Goal: Obtain resource: Download file/media

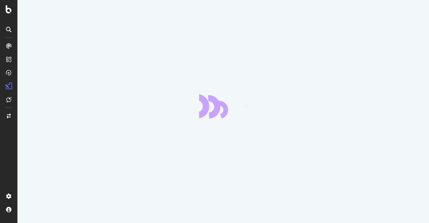
scroll to position [3, 0]
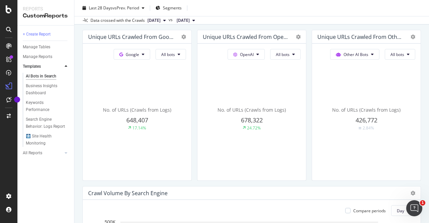
scroll to position [302, 0]
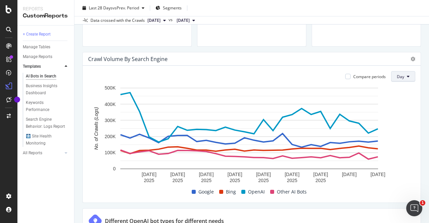
click at [407, 75] on icon at bounding box center [408, 76] width 3 height 4
click at [402, 115] on span "Month" at bounding box center [399, 114] width 12 height 6
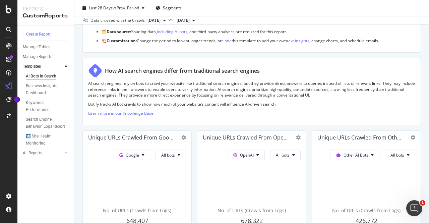
scroll to position [0, 0]
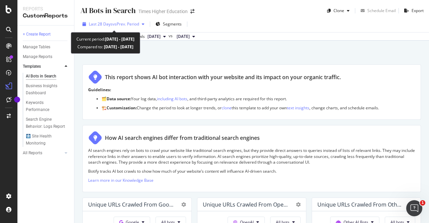
click at [121, 23] on span "vs Prev. Period" at bounding box center [126, 24] width 26 height 6
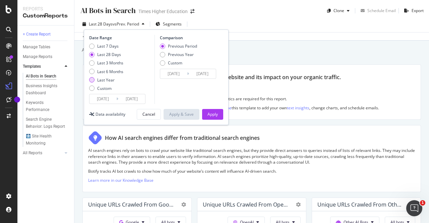
click at [93, 78] on div "Last Year" at bounding box center [91, 79] width 5 height 5
type input "[DATE]"
click at [108, 96] on input "[DATE]" at bounding box center [103, 98] width 27 height 9
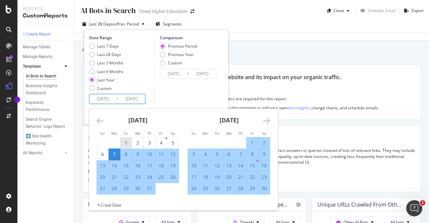
click at [125, 137] on div "1" at bounding box center [125, 142] width 11 height 11
type input "[DATE]"
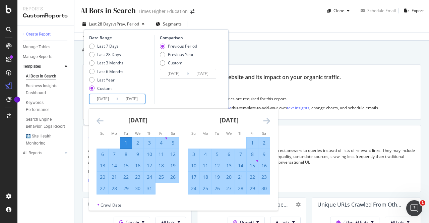
click at [138, 83] on div "Last 7 Days Last 28 Days Last 3 Months Last 6 Months Last Year Custom" at bounding box center [121, 68] width 64 height 51
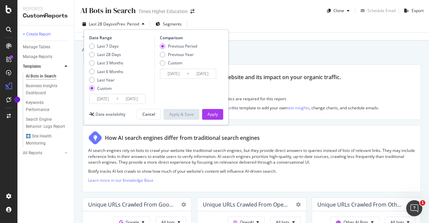
click at [132, 97] on input "[DATE]" at bounding box center [131, 98] width 27 height 9
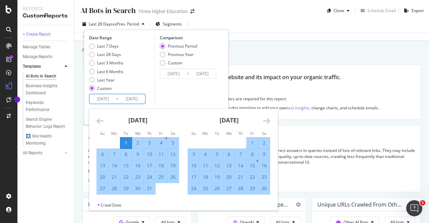
click at [264, 121] on icon "Move forward to switch to the next month." at bounding box center [266, 121] width 7 height 8
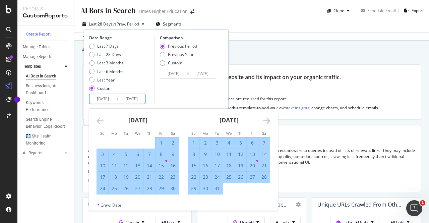
click at [263, 121] on icon "Move forward to switch to the next month." at bounding box center [266, 121] width 7 height 8
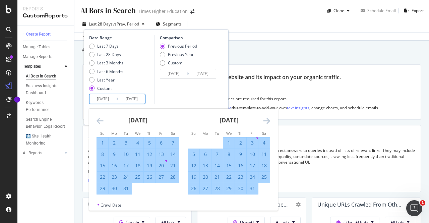
click at [262, 121] on div "[DATE]" at bounding box center [229, 123] width 82 height 29
click at [265, 120] on icon "Move forward to switch to the next month." at bounding box center [266, 121] width 7 height 8
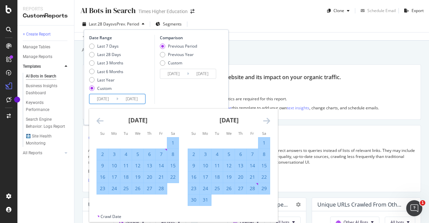
click at [265, 120] on icon "Move forward to switch to the next month." at bounding box center [266, 121] width 7 height 8
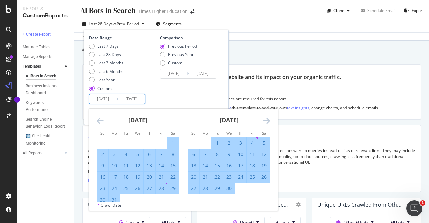
click at [265, 120] on icon "Move forward to switch to the next month." at bounding box center [266, 121] width 7 height 8
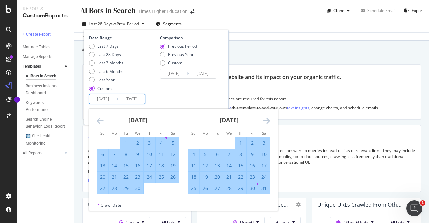
click at [265, 120] on icon "Move forward to switch to the next month." at bounding box center [266, 121] width 7 height 8
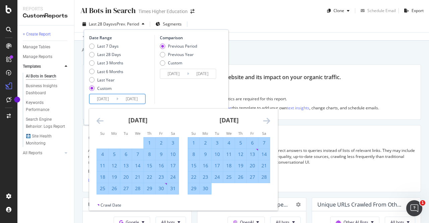
click at [265, 120] on icon "Move forward to switch to the next month." at bounding box center [266, 121] width 7 height 8
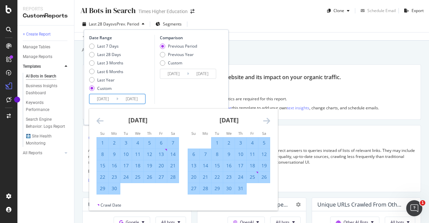
click at [265, 120] on icon "Move forward to switch to the next month." at bounding box center [266, 121] width 7 height 8
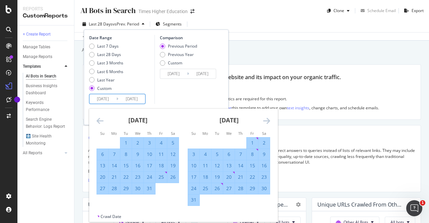
click at [265, 120] on icon "Move forward to switch to the next month." at bounding box center [266, 121] width 7 height 8
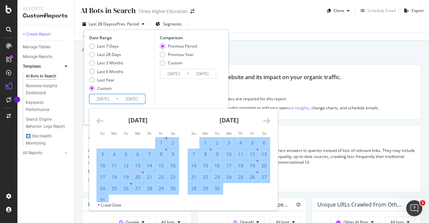
click at [218, 188] on div "30" at bounding box center [217, 188] width 11 height 7
type input "[DATE]"
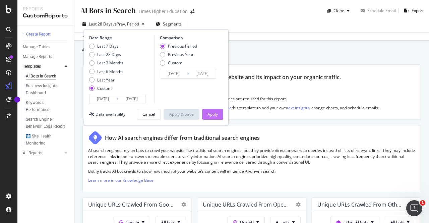
click at [214, 113] on div "Apply" at bounding box center [213, 114] width 10 height 6
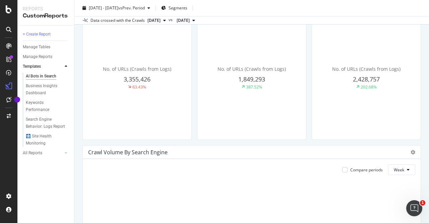
scroll to position [302, 0]
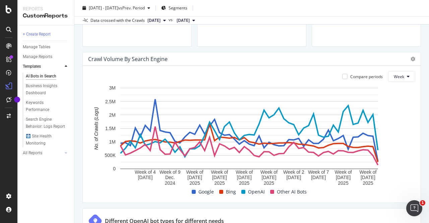
click at [270, 191] on span at bounding box center [272, 192] width 4 height 4
click at [283, 191] on span "Other AI Bots" at bounding box center [292, 192] width 30 height 8
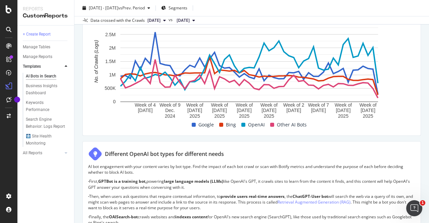
scroll to position [335, 0]
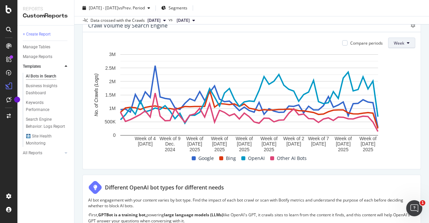
click at [407, 41] on icon at bounding box center [408, 43] width 3 height 4
click at [395, 80] on span "Month" at bounding box center [395, 80] width 12 height 6
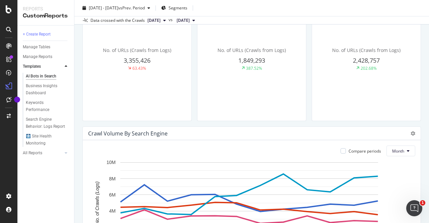
scroll to position [268, 0]
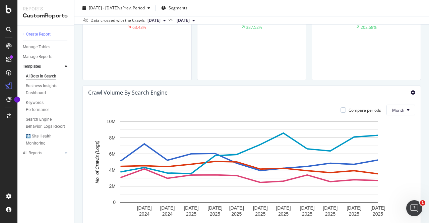
click at [411, 92] on icon at bounding box center [413, 92] width 5 height 5
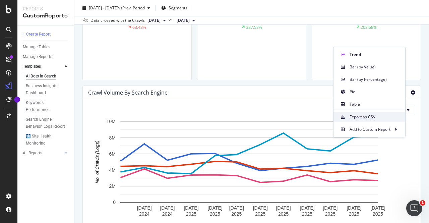
click at [365, 118] on span "Export as CSV" at bounding box center [375, 117] width 50 height 6
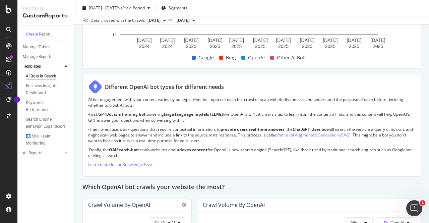
scroll to position [604, 0]
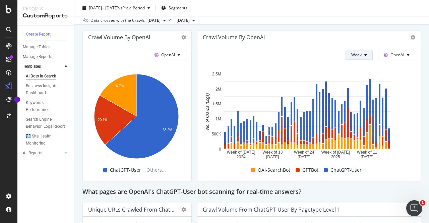
click at [364, 55] on icon at bounding box center [365, 55] width 3 height 4
drag, startPoint x: 353, startPoint y: 92, endPoint x: 417, endPoint y: 90, distance: 64.1
click at [352, 92] on span "Month" at bounding box center [353, 92] width 12 height 6
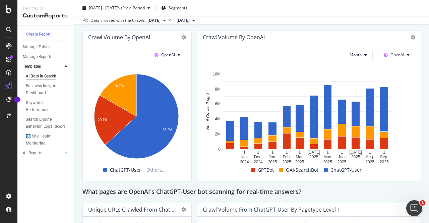
click at [410, 35] on div "Crawl Volume by OpenAI" at bounding box center [309, 37] width 223 height 13
click at [411, 37] on icon at bounding box center [413, 37] width 5 height 5
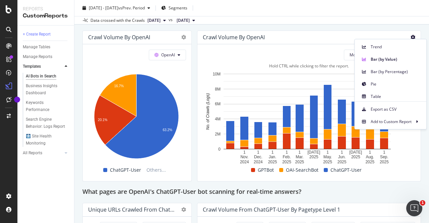
click at [392, 106] on span "Export as CSV" at bounding box center [396, 109] width 50 height 6
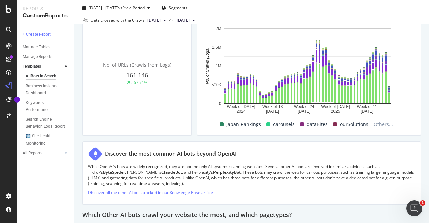
scroll to position [754, 0]
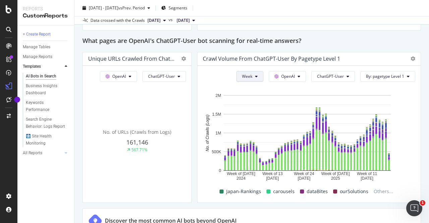
click at [255, 74] on icon at bounding box center [256, 76] width 3 height 4
click at [244, 117] on div "Month" at bounding box center [245, 113] width 23 height 10
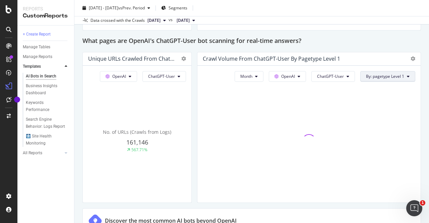
click at [407, 74] on icon at bounding box center [408, 76] width 3 height 4
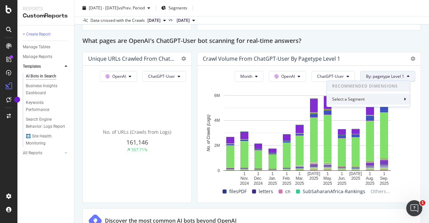
click at [398, 101] on div "Select a Segment" at bounding box center [368, 99] width 83 height 11
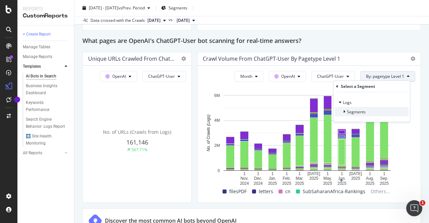
click at [346, 112] on div at bounding box center [345, 111] width 4 height 7
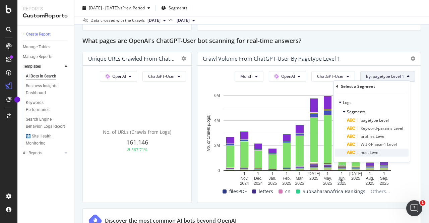
click at [372, 153] on span "host Level" at bounding box center [370, 153] width 19 height 6
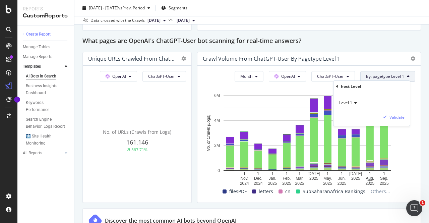
click at [354, 104] on icon at bounding box center [354, 103] width 5 height 4
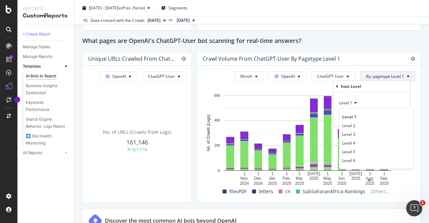
click at [359, 101] on div "Level 1" at bounding box center [372, 103] width 66 height 11
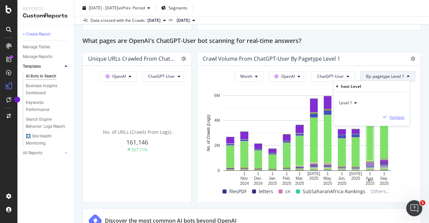
click at [394, 116] on div "Validate" at bounding box center [397, 117] width 15 height 6
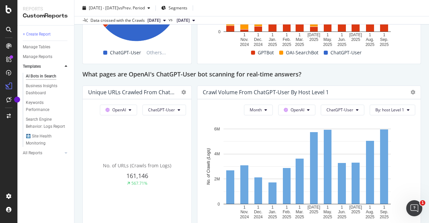
scroll to position [788, 0]
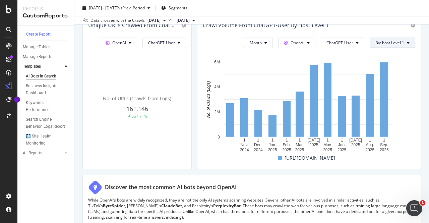
click at [390, 43] on span "By: host Level 1" at bounding box center [390, 43] width 29 height 6
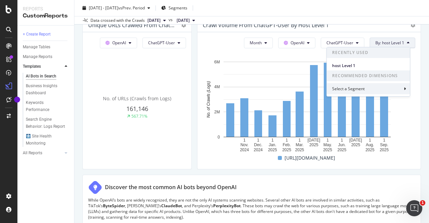
click at [383, 88] on div "Select a Segment" at bounding box center [368, 88] width 83 height 11
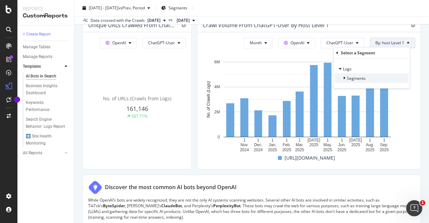
click at [360, 79] on span "Segments" at bounding box center [356, 78] width 19 height 6
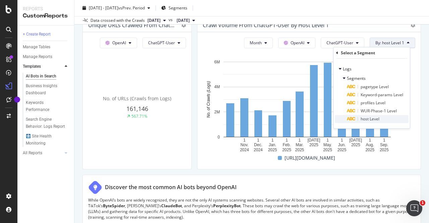
click at [378, 119] on span "host Level" at bounding box center [370, 119] width 19 height 6
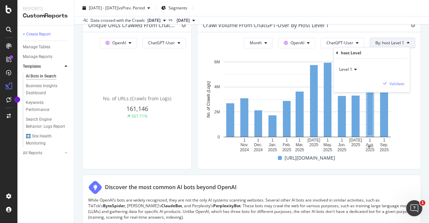
click at [350, 68] on span "Level 1" at bounding box center [345, 69] width 13 height 6
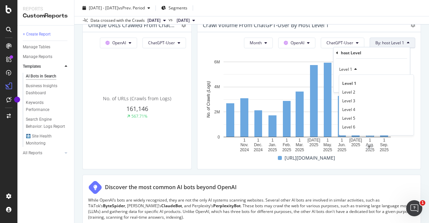
click at [353, 90] on span "Level 2" at bounding box center [348, 92] width 13 height 6
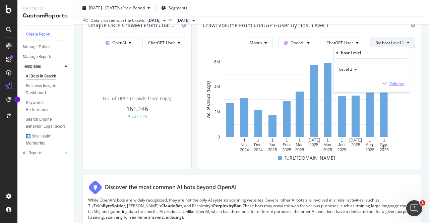
click at [394, 84] on div "Validate" at bounding box center [397, 84] width 15 height 6
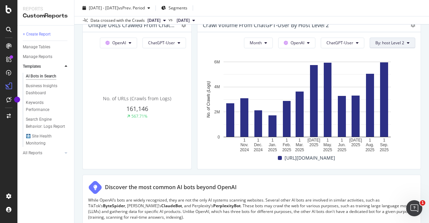
click at [407, 41] on icon at bounding box center [408, 43] width 3 height 4
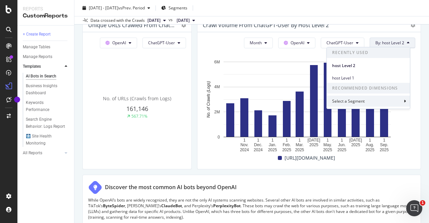
click at [375, 101] on div "Select a Segment" at bounding box center [368, 101] width 83 height 11
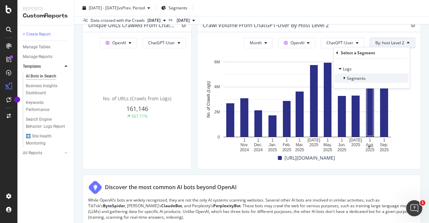
click at [357, 76] on span "Segments" at bounding box center [356, 78] width 19 height 6
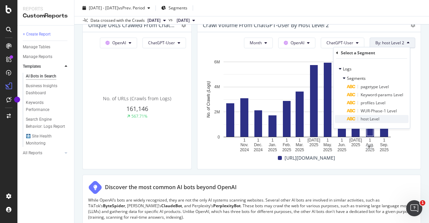
click at [374, 118] on span "host Level" at bounding box center [370, 119] width 19 height 6
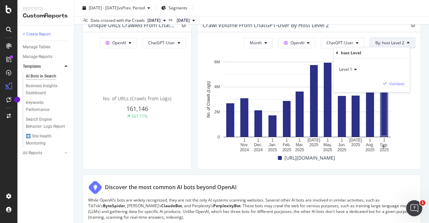
click at [352, 70] on span "Level 1" at bounding box center [345, 69] width 13 height 6
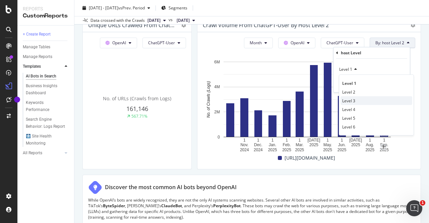
click at [354, 101] on span "Level 3" at bounding box center [348, 101] width 13 height 6
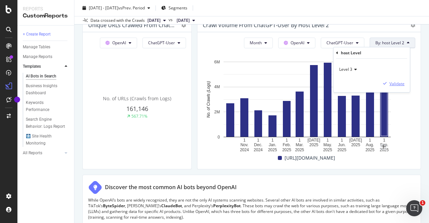
click at [397, 82] on div "Validate" at bounding box center [397, 84] width 15 height 6
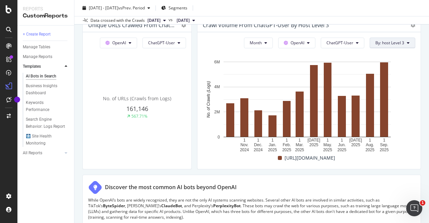
click at [400, 42] on button "By: host Level 3" at bounding box center [393, 43] width 46 height 11
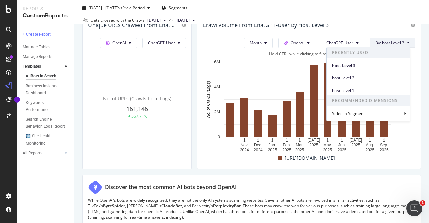
click at [370, 113] on div "Select a Segment" at bounding box center [368, 113] width 83 height 11
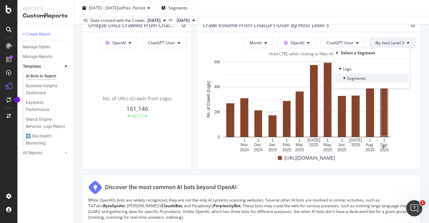
click at [350, 76] on span "Segments" at bounding box center [356, 78] width 19 height 6
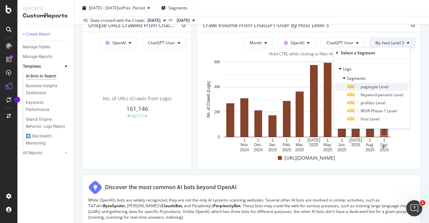
click at [372, 86] on span "pagetype Level" at bounding box center [375, 87] width 28 height 6
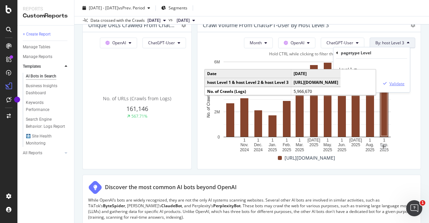
click at [395, 81] on div "Validate" at bounding box center [397, 84] width 15 height 6
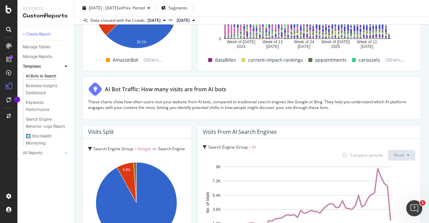
scroll to position [1210, 0]
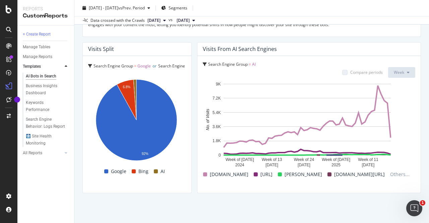
click at [349, 173] on span "[DOMAIN_NAME][URL]" at bounding box center [359, 174] width 51 height 8
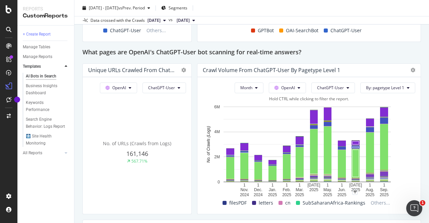
scroll to position [741, 0]
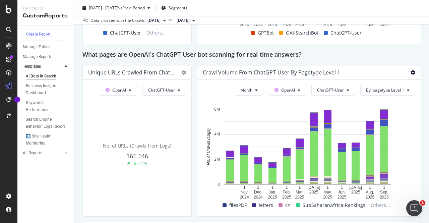
click at [411, 71] on icon at bounding box center [413, 72] width 5 height 5
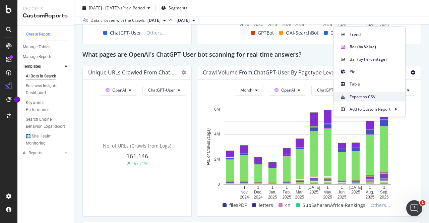
click at [368, 95] on span "Export as CSV" at bounding box center [375, 97] width 50 height 6
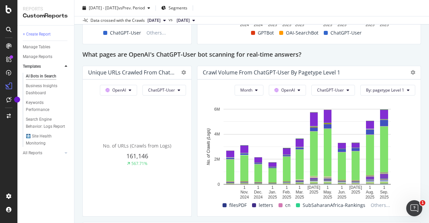
click at [51, 186] on div "+ Create Report Manage Tables Manage Reports Templates AI Bots in Search Busine…" at bounding box center [45, 124] width 57 height 198
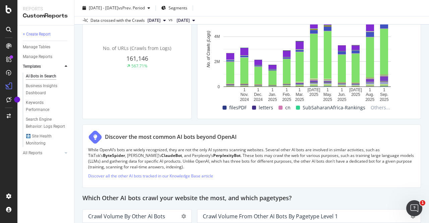
scroll to position [771, 0]
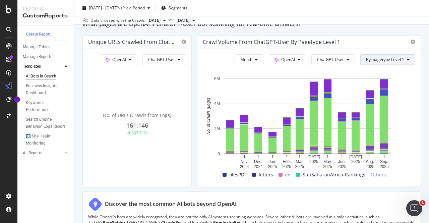
click at [407, 59] on icon at bounding box center [408, 60] width 3 height 4
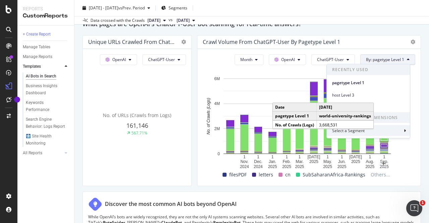
click at [389, 129] on div "Select a Segment" at bounding box center [368, 130] width 83 height 11
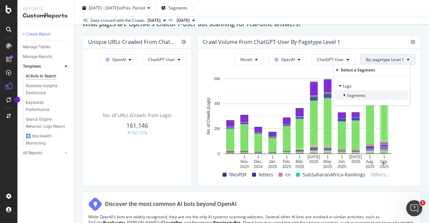
click at [350, 93] on span "Segments" at bounding box center [356, 95] width 19 height 6
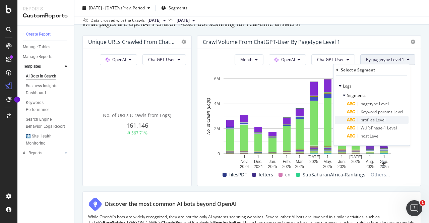
click at [378, 120] on span "profiles Level" at bounding box center [373, 120] width 25 height 6
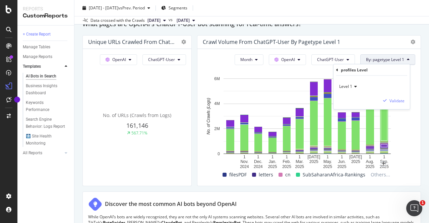
click at [356, 87] on icon at bounding box center [354, 86] width 5 height 4
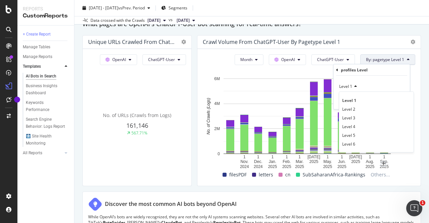
click at [356, 87] on icon at bounding box center [354, 86] width 5 height 4
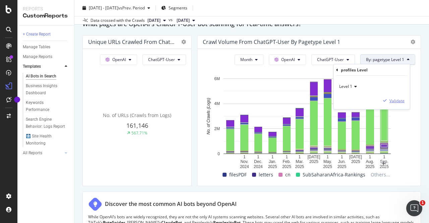
click at [392, 103] on div "Validate" at bounding box center [397, 101] width 15 height 6
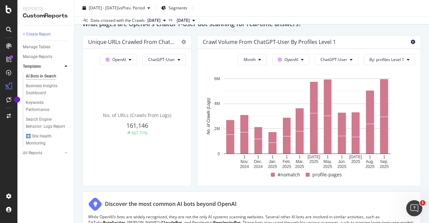
click at [411, 42] on icon at bounding box center [413, 42] width 5 height 5
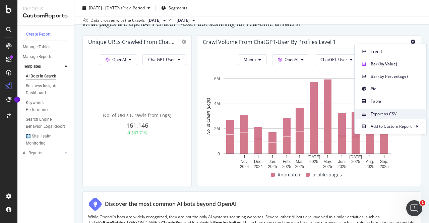
click at [391, 114] on span "Export as CSV" at bounding box center [396, 114] width 50 height 6
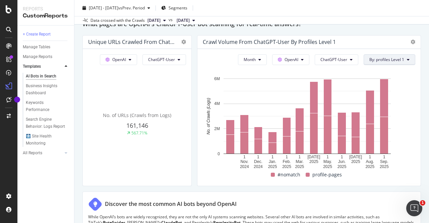
click at [407, 58] on icon at bounding box center [408, 60] width 3 height 4
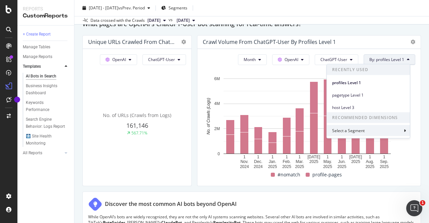
click at [373, 126] on div "Select a Segment" at bounding box center [368, 130] width 83 height 11
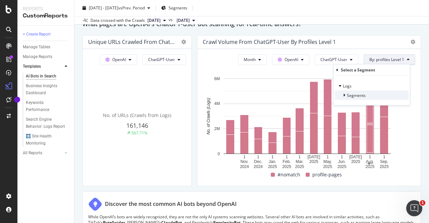
click at [351, 95] on span "Segments" at bounding box center [356, 95] width 19 height 6
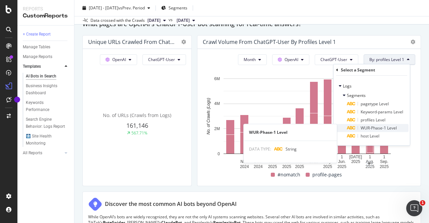
click at [372, 128] on span "WUR-Phase-1 Level" at bounding box center [379, 128] width 36 height 6
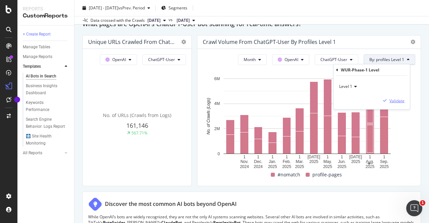
click at [390, 99] on div "Validate" at bounding box center [397, 101] width 15 height 6
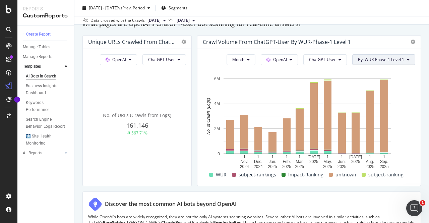
click at [401, 60] on button "By: WUR-Phase-1 Level 1" at bounding box center [383, 59] width 63 height 11
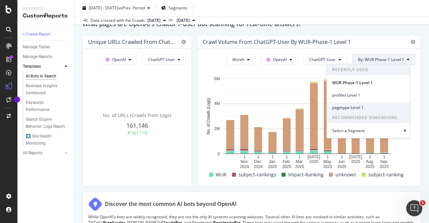
click at [365, 108] on span "pagetype Level 1" at bounding box center [368, 107] width 72 height 6
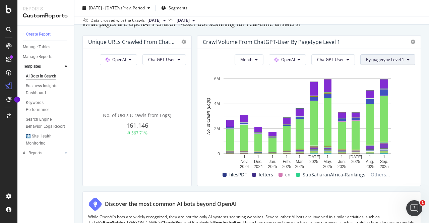
click at [406, 58] on button "By: pagetype Level 1" at bounding box center [387, 59] width 55 height 11
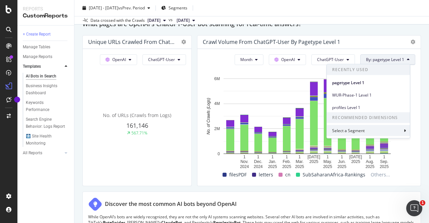
click at [393, 128] on div "Select a Segment" at bounding box center [368, 130] width 83 height 11
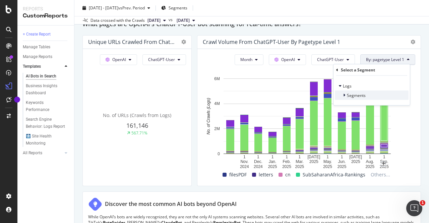
click at [345, 95] on icon at bounding box center [344, 95] width 2 height 4
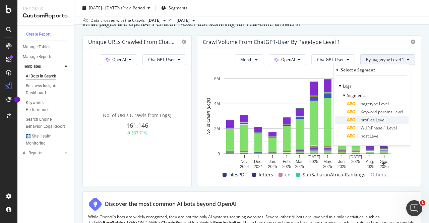
click at [374, 120] on span "profiles Level" at bounding box center [373, 120] width 25 height 6
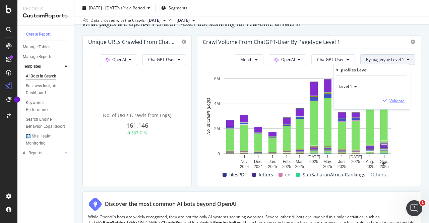
click at [398, 99] on div "Validate" at bounding box center [397, 101] width 15 height 6
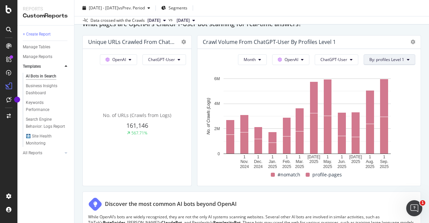
click at [388, 57] on span "By: profiles Level 1" at bounding box center [387, 60] width 35 height 6
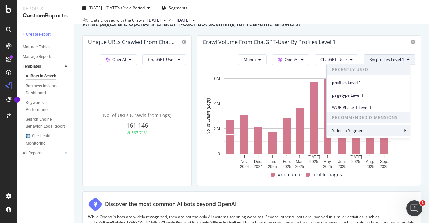
click at [367, 129] on div "Select a Segment" at bounding box center [368, 130] width 83 height 11
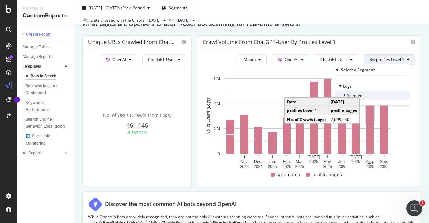
click at [353, 93] on span "Segments" at bounding box center [356, 95] width 19 height 6
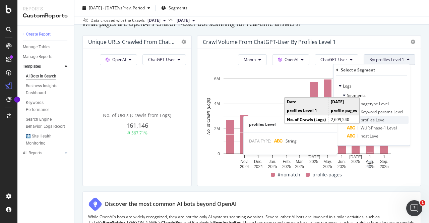
click at [381, 120] on span "profiles Level" at bounding box center [373, 120] width 25 height 6
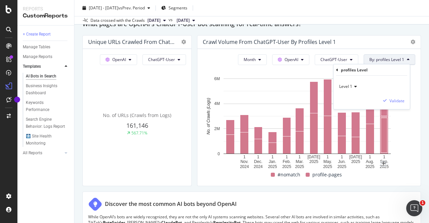
click at [353, 86] on icon at bounding box center [354, 86] width 5 height 4
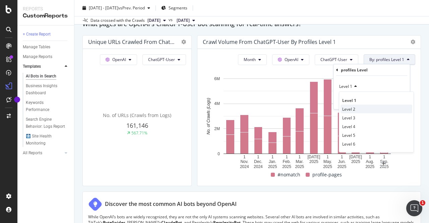
click at [351, 110] on span "Level 2" at bounding box center [348, 109] width 13 height 6
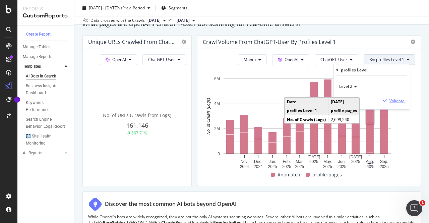
click at [394, 98] on div "Validate" at bounding box center [397, 101] width 15 height 6
